Goal: Transaction & Acquisition: Purchase product/service

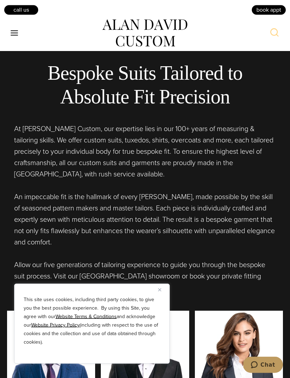
scroll to position [344, 0]
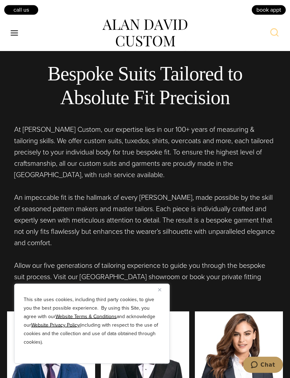
click at [156, 310] on div "This site uses cookies, including third party cookies, to give you the best pos…" at bounding box center [92, 323] width 156 height 80
click at [160, 291] on img "Close" at bounding box center [159, 289] width 3 height 3
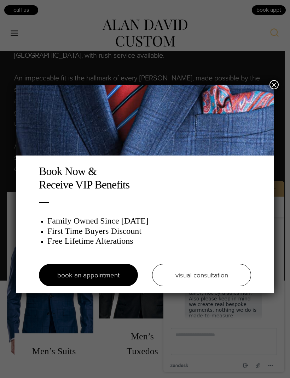
scroll to position [8, 0]
click at [271, 81] on button "×" at bounding box center [274, 84] width 9 height 9
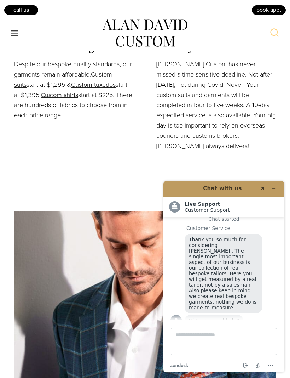
scroll to position [986, 0]
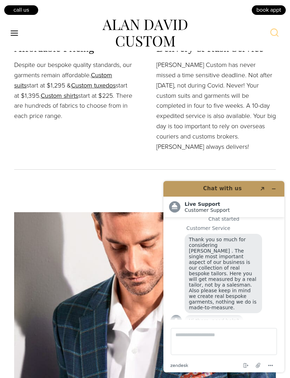
click at [272, 189] on icon "Minimize widget" at bounding box center [273, 188] width 5 height 5
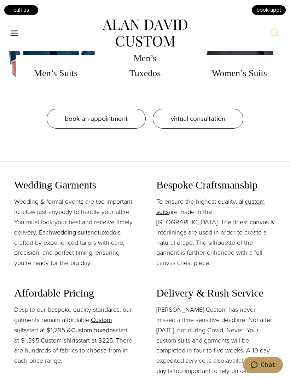
scroll to position [740, 0]
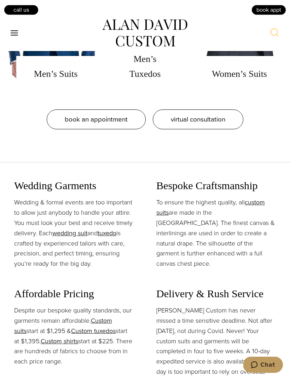
click at [15, 32] on icon "Toggle Menu" at bounding box center [14, 33] width 9 height 9
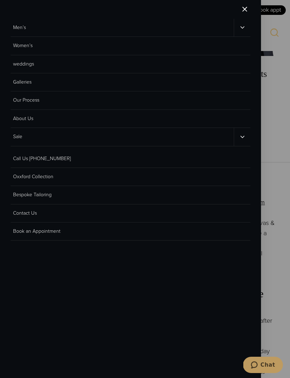
click at [267, 157] on div at bounding box center [145, 189] width 290 height 378
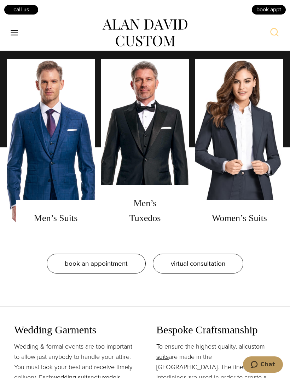
scroll to position [596, 0]
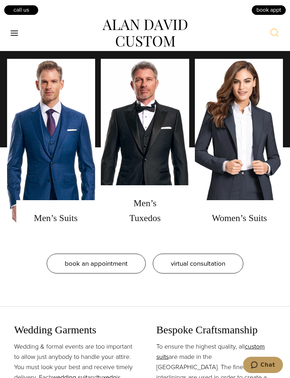
click at [48, 160] on link "men's suits" at bounding box center [51, 147] width 88 height 177
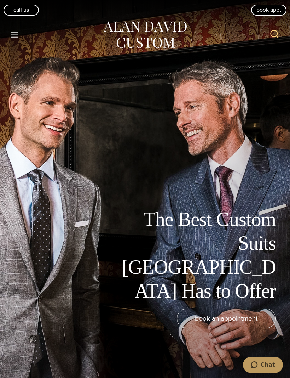
click at [13, 37] on icon "Open menu" at bounding box center [14, 34] width 7 height 5
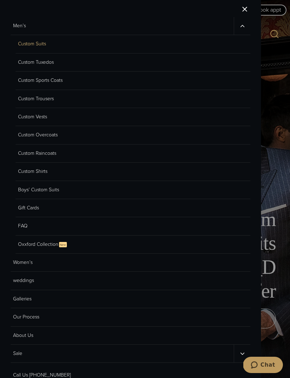
click at [23, 26] on link "Men’s" at bounding box center [122, 26] width 223 height 18
